Goal: Task Accomplishment & Management: Manage account settings

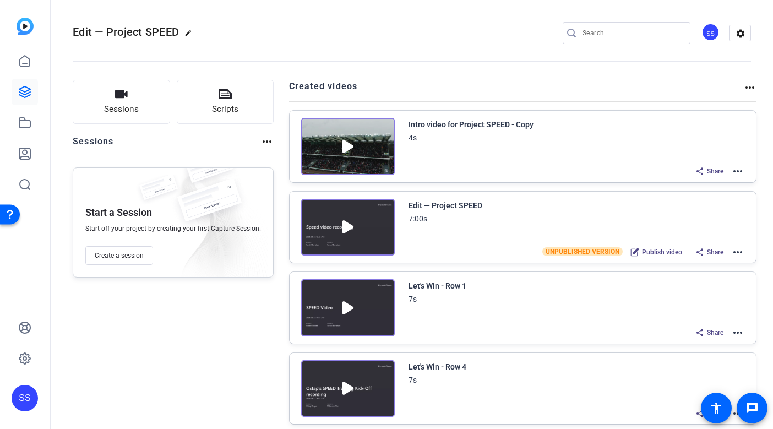
click at [19, 401] on div "SS" at bounding box center [25, 398] width 26 height 26
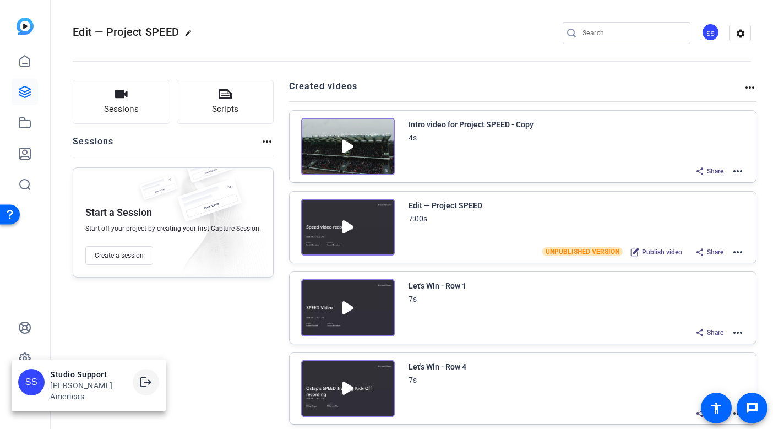
click at [139, 384] on mat-icon "logout" at bounding box center [145, 382] width 13 height 13
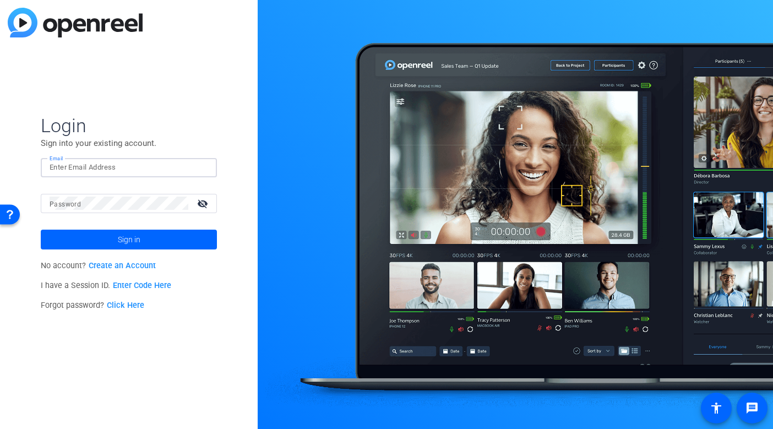
click at [131, 168] on input "Email" at bounding box center [129, 167] width 159 height 13
click at [196, 166] on img at bounding box center [199, 167] width 8 height 13
type input "studiosupport+1@openreel.com"
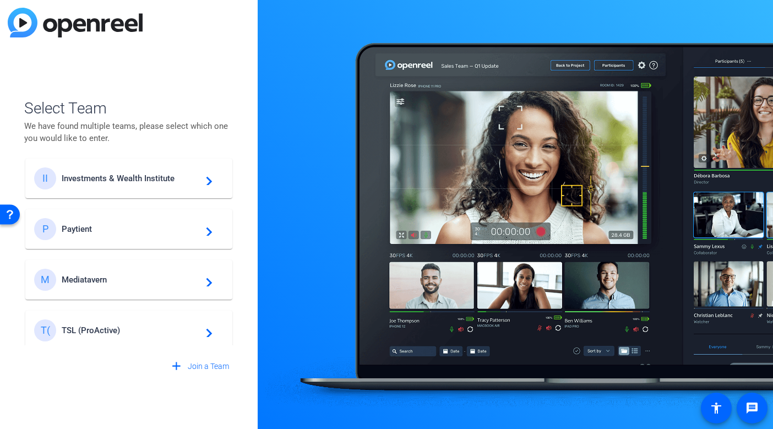
scroll to position [519, 0]
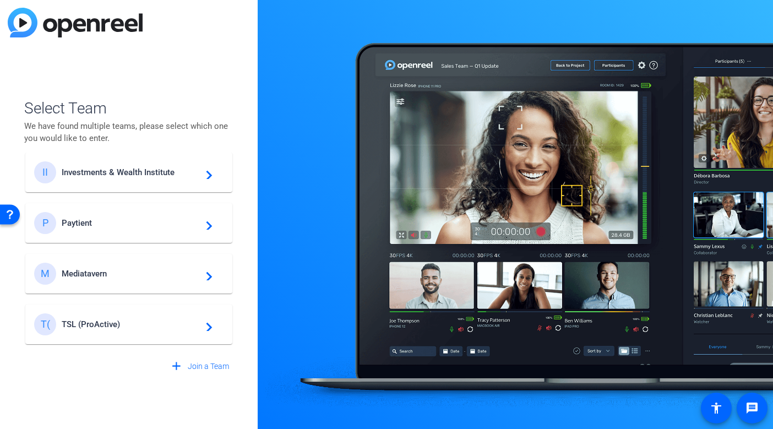
click at [121, 175] on span "Investments & Wealth Institute" at bounding box center [131, 172] width 138 height 10
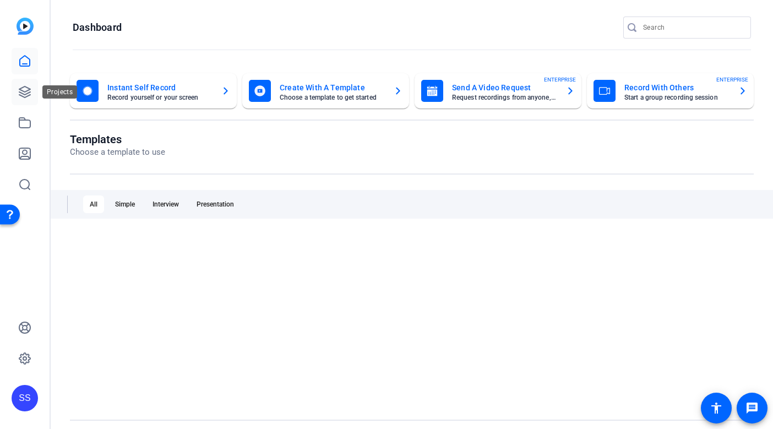
click at [30, 95] on icon at bounding box center [24, 91] width 13 height 13
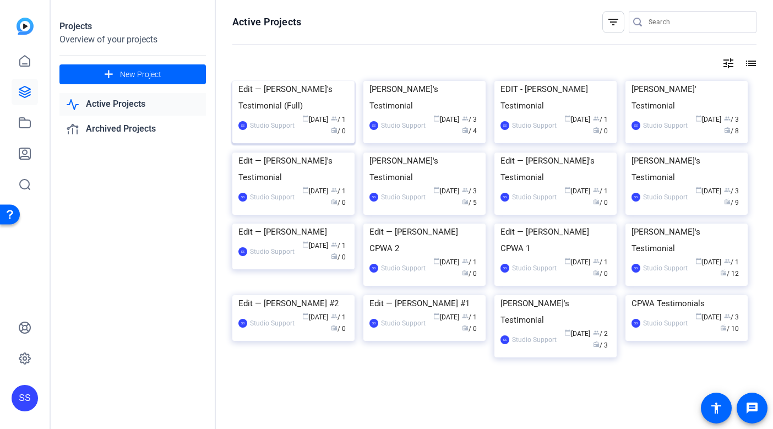
click at [290, 114] on div "Edit — Claire's Testimonial (Full)" at bounding box center [293, 97] width 110 height 33
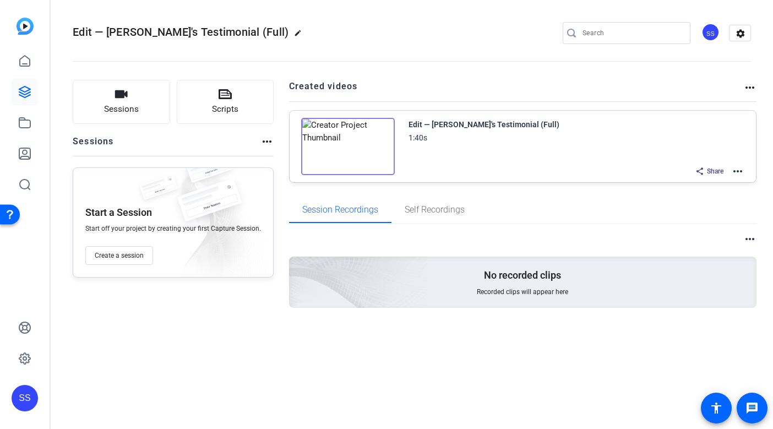
click at [743, 169] on mat-icon "more_horiz" at bounding box center [737, 171] width 13 height 13
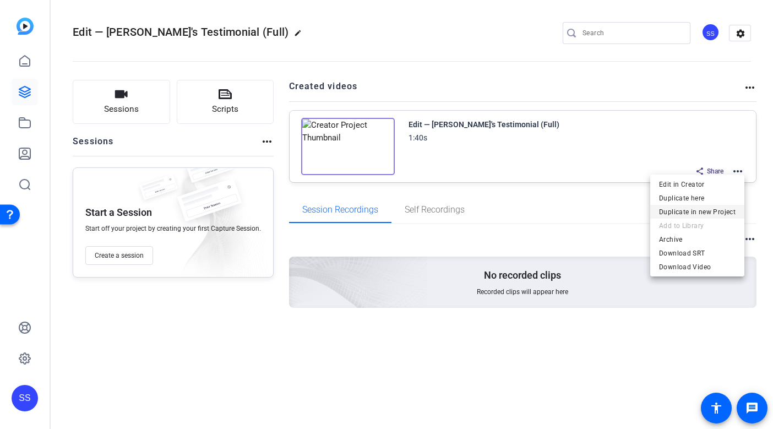
click at [723, 207] on span "Duplicate in new Project" at bounding box center [697, 211] width 77 height 13
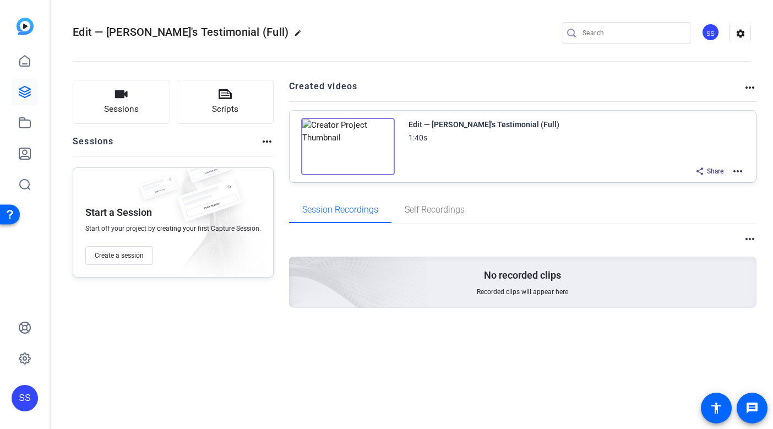
click at [35, 393] on div "SS" at bounding box center [25, 398] width 26 height 26
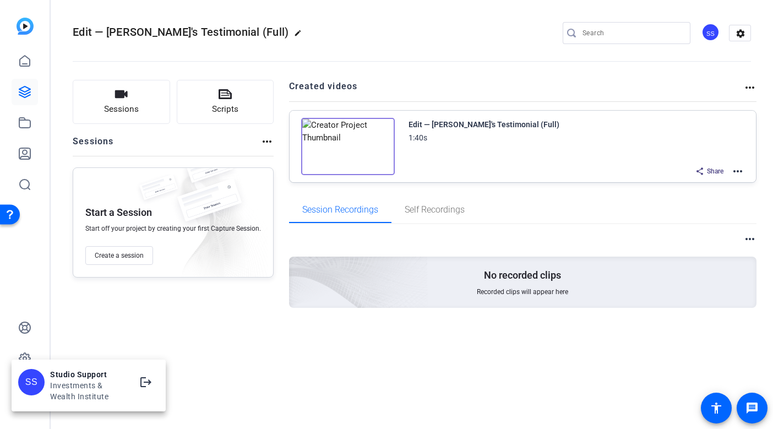
click at [118, 297] on div at bounding box center [386, 214] width 773 height 429
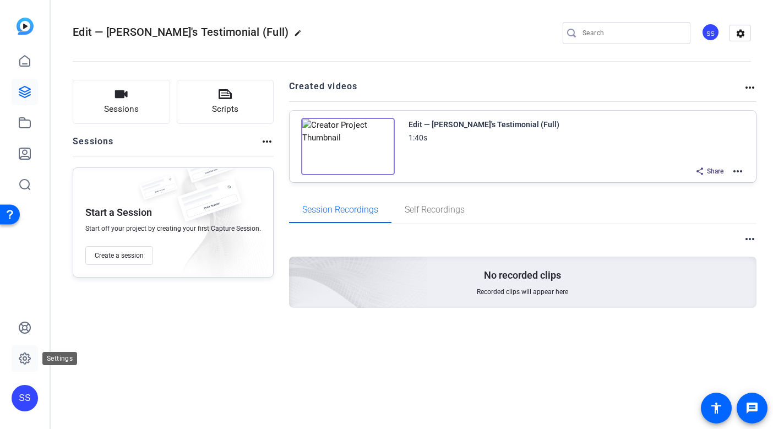
click at [12, 364] on link at bounding box center [25, 358] width 26 height 26
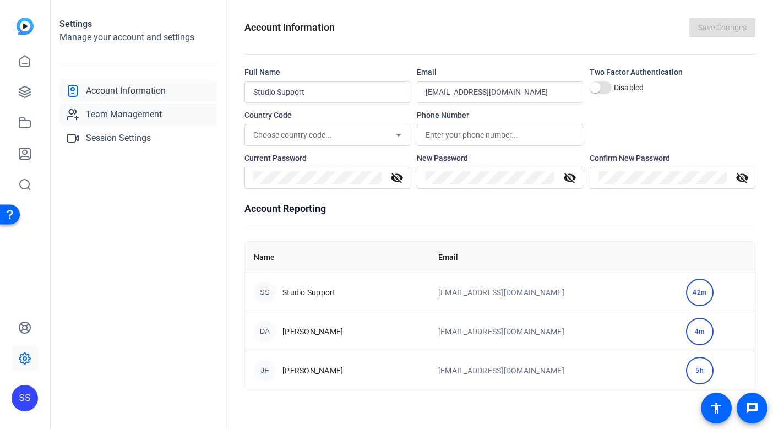
click at [155, 116] on span "Team Management" at bounding box center [124, 114] width 76 height 13
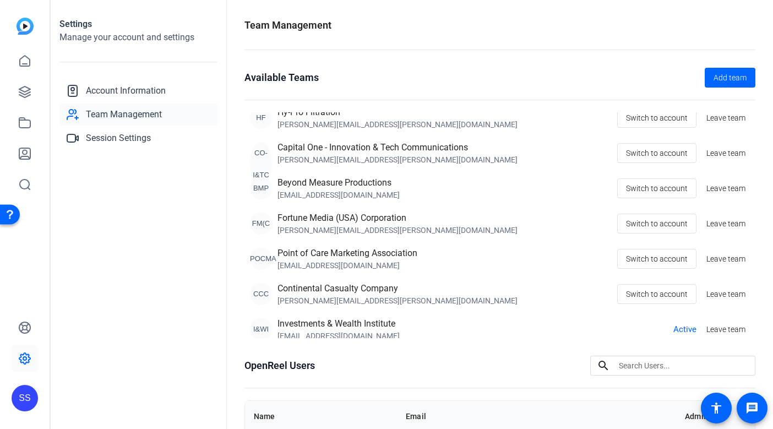
scroll to position [268, 0]
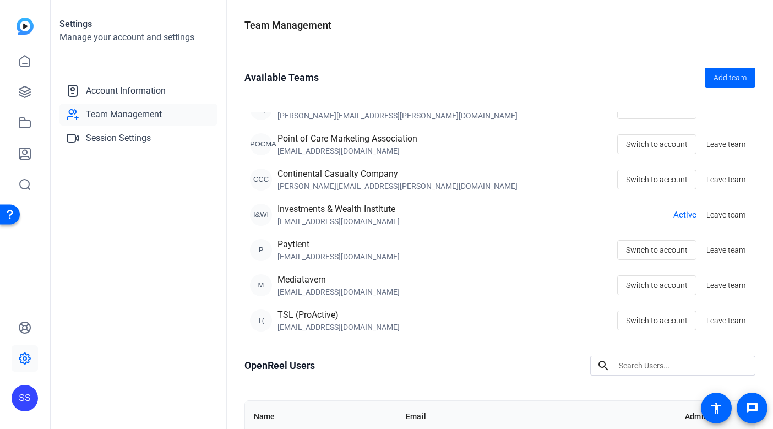
click at [22, 398] on div "SS" at bounding box center [25, 398] width 26 height 26
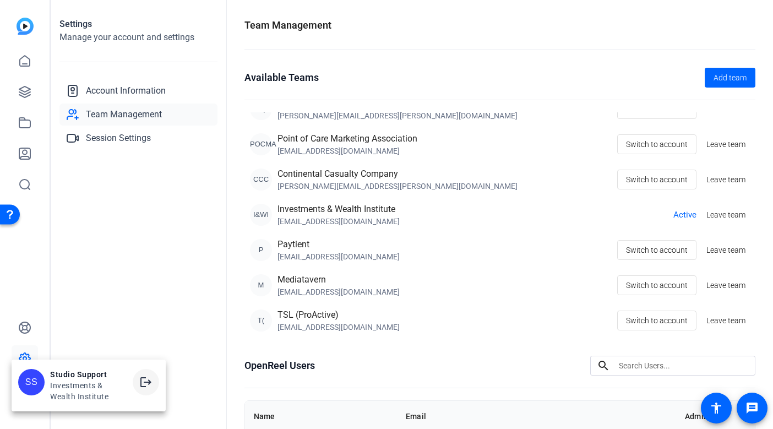
click at [152, 380] on mat-icon "logout" at bounding box center [145, 382] width 13 height 13
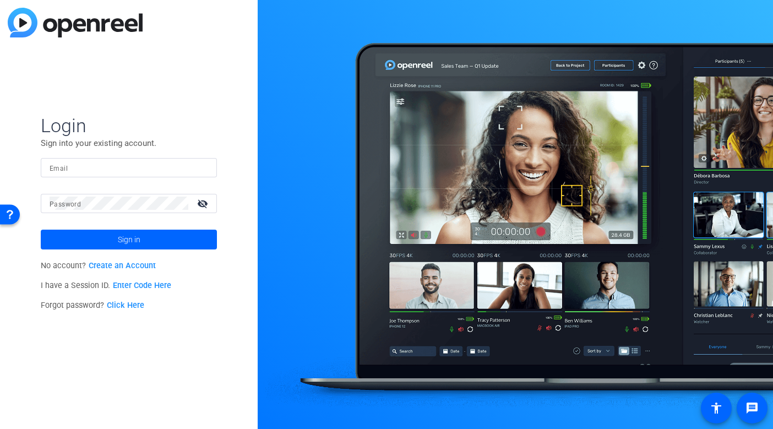
click at [126, 165] on input "Email" at bounding box center [129, 167] width 159 height 13
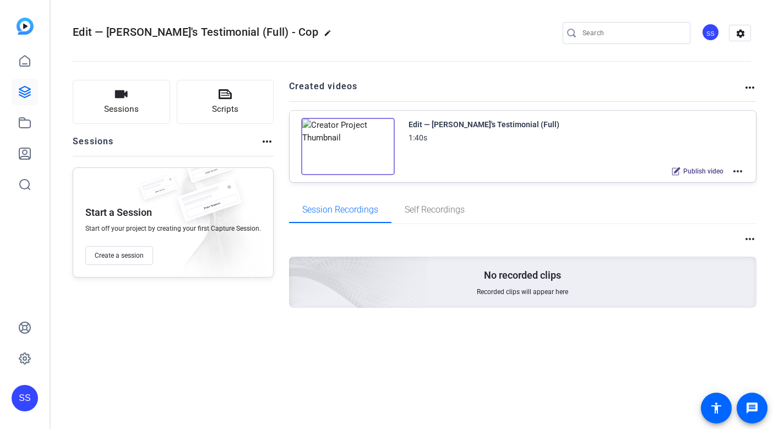
click at [324, 35] on mat-icon "edit" at bounding box center [330, 35] width 13 height 13
click at [148, 34] on input "Edit — Claire's Testimonial (Full) - Cop" at bounding box center [117, 32] width 72 height 13
drag, startPoint x: 132, startPoint y: 34, endPoint x: 190, endPoint y: 34, distance: 58.4
click at [190, 34] on div "Edit — Claire's Testimonial (Full) - Cop check_circle clear" at bounding box center [147, 33] width 149 height 18
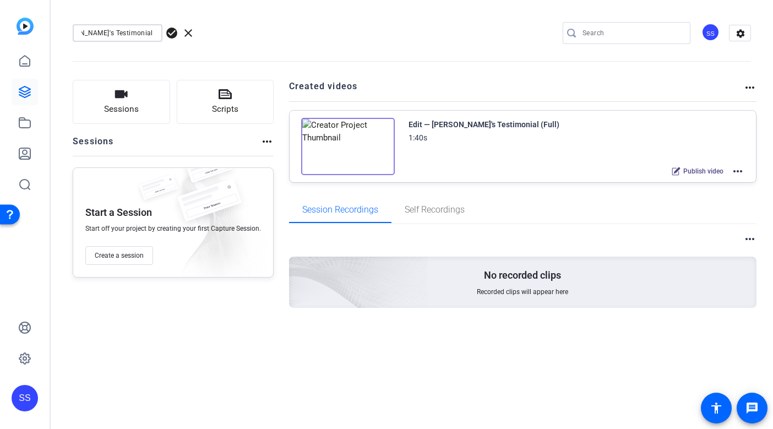
click at [142, 33] on input "Edit — Claire's Testimonial (Full) - Cop" at bounding box center [117, 32] width 72 height 13
drag, startPoint x: 121, startPoint y: 32, endPoint x: 183, endPoint y: 37, distance: 62.4
click at [183, 37] on div "Edit — Claire's Testimonial (Full) - Cop check_circle clear" at bounding box center [147, 33] width 149 height 18
type input "Edit — Claire's Testimonial (Cut)"
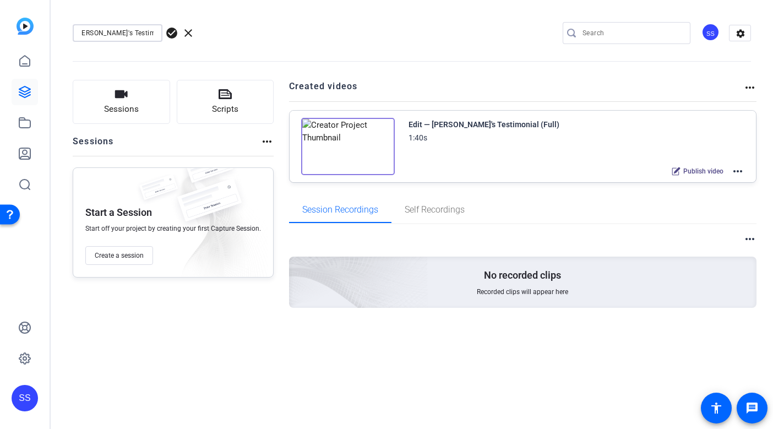
click at [172, 35] on span "check_circle" at bounding box center [171, 32] width 13 height 13
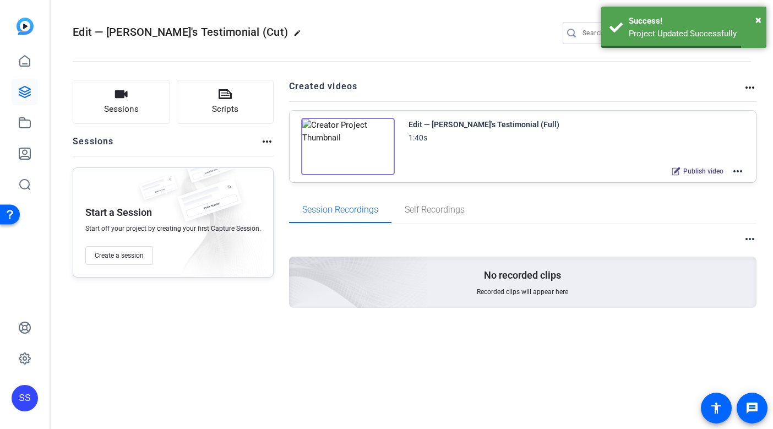
click at [738, 170] on mat-icon "more_horiz" at bounding box center [737, 171] width 13 height 13
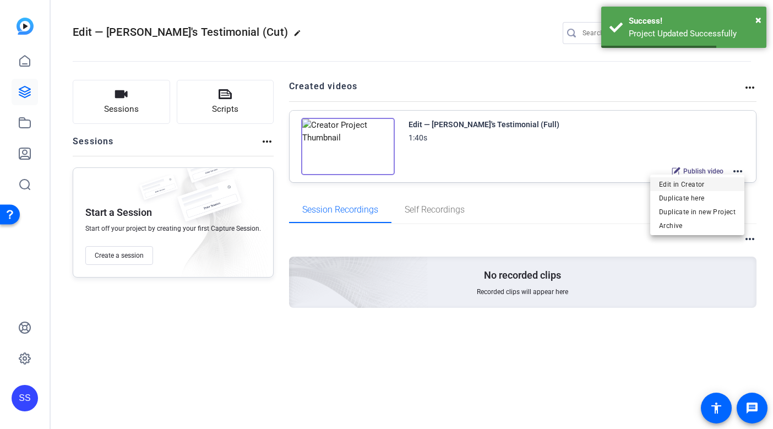
click at [710, 178] on span "Edit in Creator" at bounding box center [697, 184] width 77 height 13
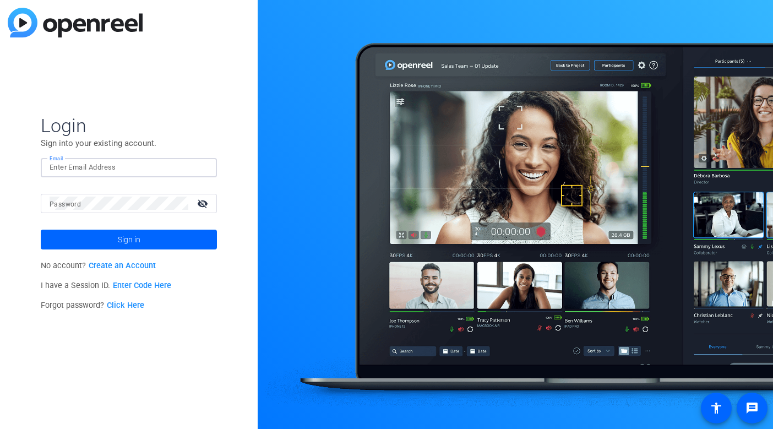
click at [194, 165] on div at bounding box center [129, 167] width 159 height 19
type input "[EMAIL_ADDRESS][DOMAIN_NAME]"
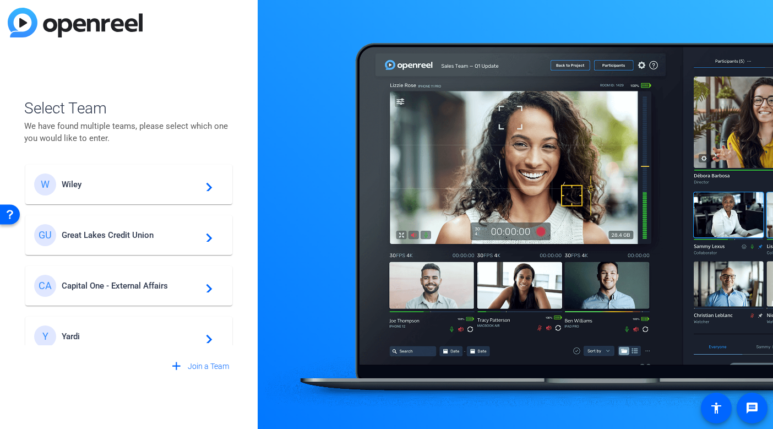
click at [145, 315] on div "W Wiley navigate_next GU Great Lakes Credit Union navigate_next CA Capital One …" at bounding box center [128, 249] width 209 height 193
click at [138, 323] on mat-card-content "Y Yardi navigate_next" at bounding box center [128, 337] width 207 height 40
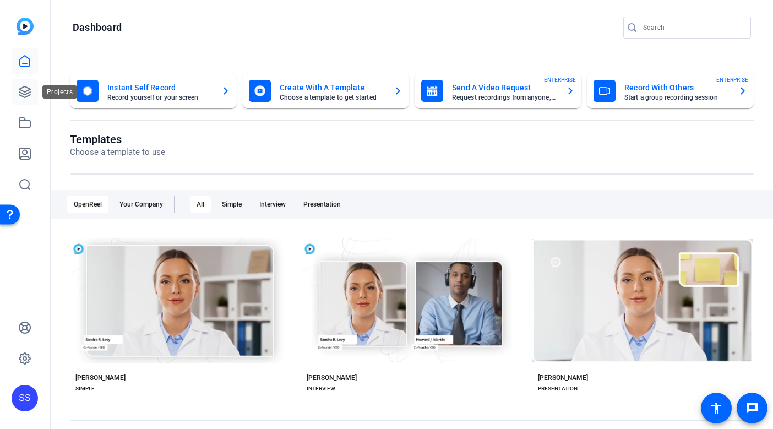
click at [28, 90] on icon at bounding box center [24, 91] width 11 height 11
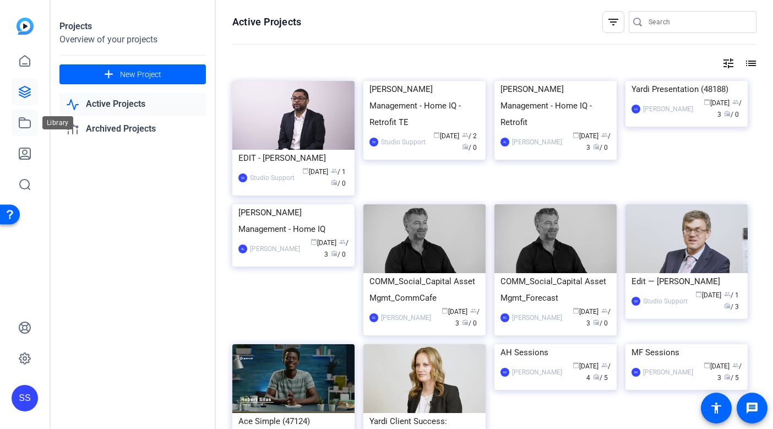
click at [18, 126] on icon at bounding box center [24, 122] width 13 height 13
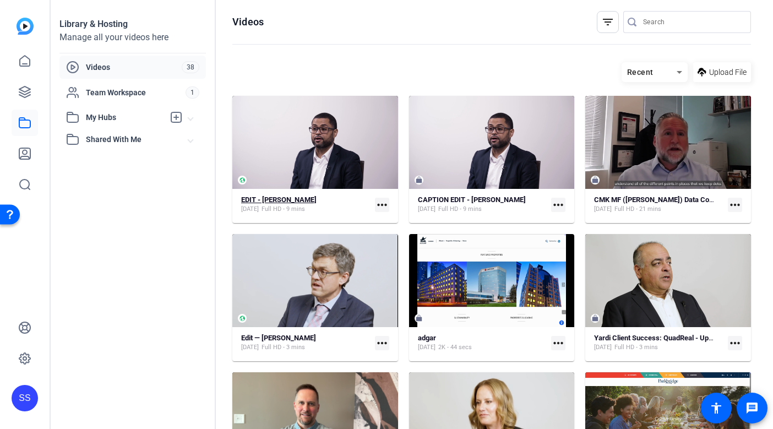
click at [292, 205] on span "Full HD - 9 mins" at bounding box center [284, 209] width 44 height 9
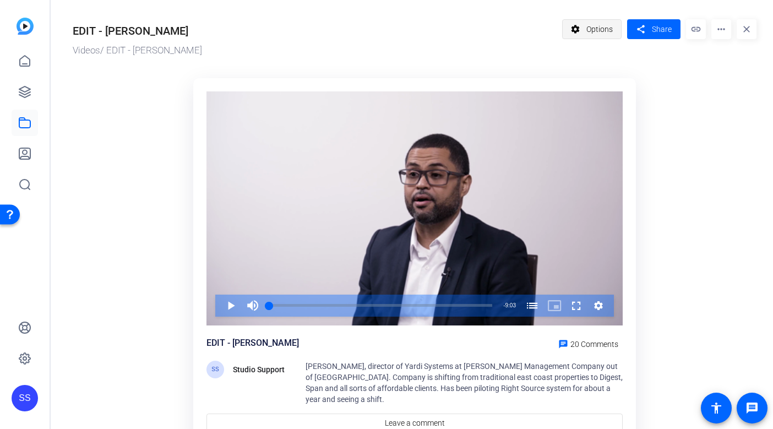
click at [608, 25] on span "Options" at bounding box center [599, 29] width 26 height 21
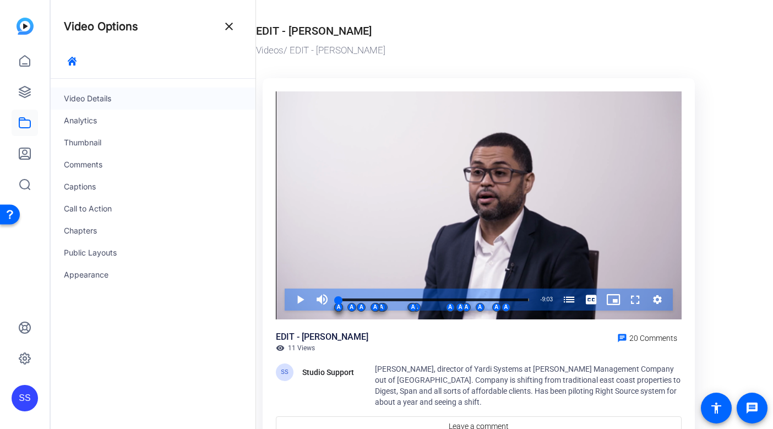
click at [174, 101] on div "Video Details" at bounding box center [153, 99] width 205 height 22
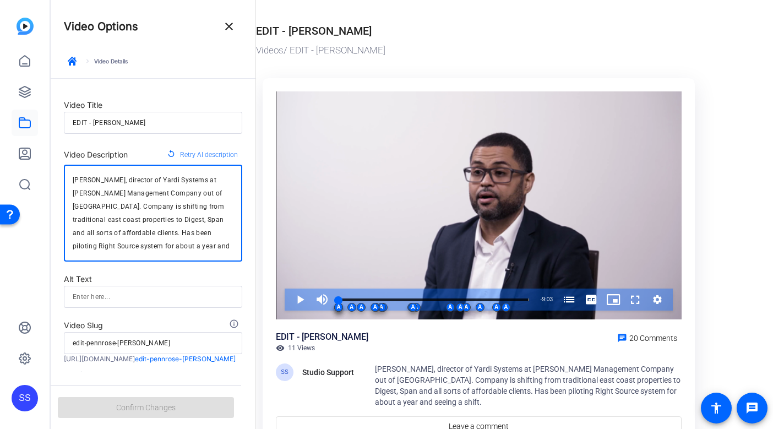
click at [141, 192] on textarea "[PERSON_NAME], director of Yardi Systems at [PERSON_NAME] Management Company ou…" at bounding box center [153, 212] width 161 height 79
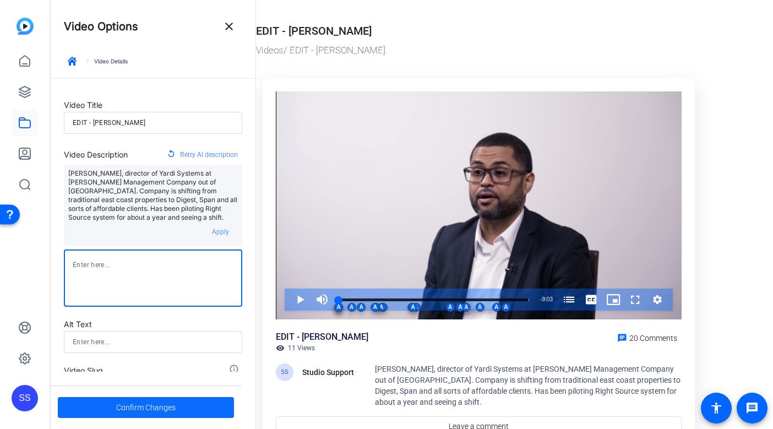
click at [105, 405] on span at bounding box center [146, 407] width 176 height 26
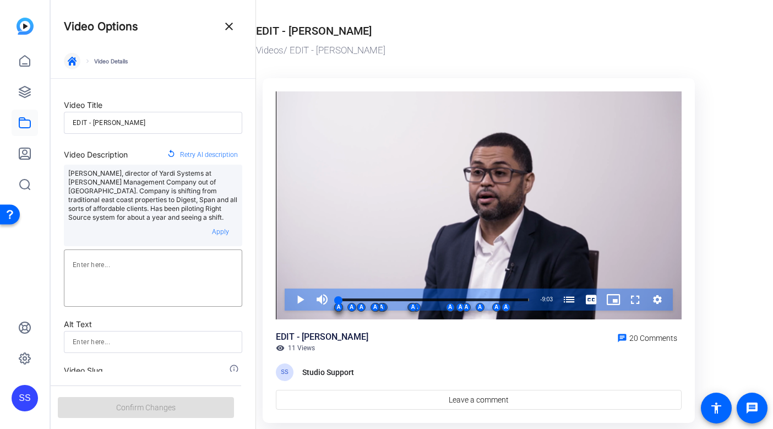
click at [74, 55] on span "button" at bounding box center [72, 61] width 26 height 26
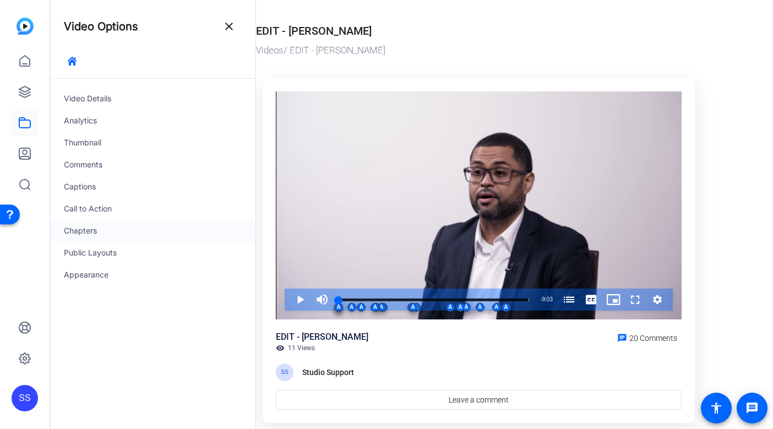
click at [99, 227] on div "Chapters" at bounding box center [153, 231] width 205 height 22
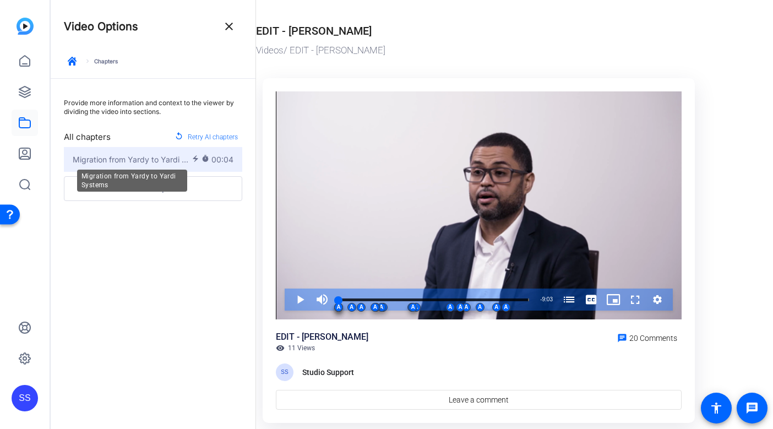
click at [161, 162] on span "Migration from Yardy to Yardi Systems" at bounding box center [132, 160] width 119 height 12
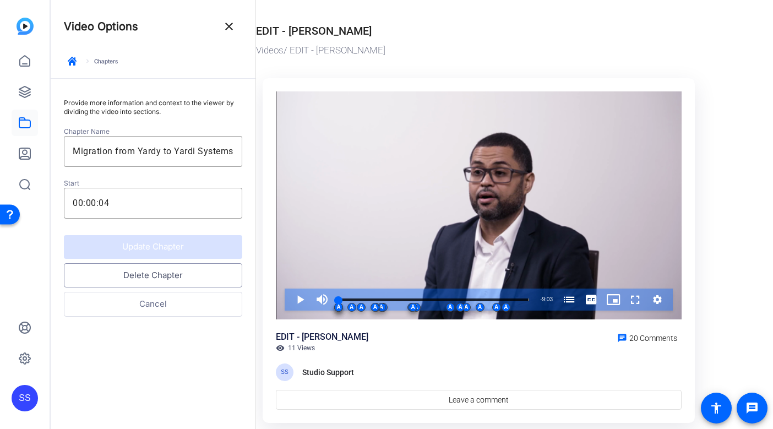
click at [165, 273] on button "Delete Chapter" at bounding box center [153, 275] width 178 height 25
